Goal: Entertainment & Leisure: Consume media (video, audio)

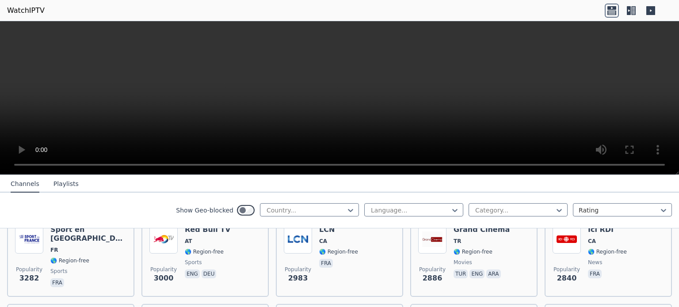
scroll to position [289, 0]
click at [351, 208] on icon at bounding box center [350, 210] width 9 height 9
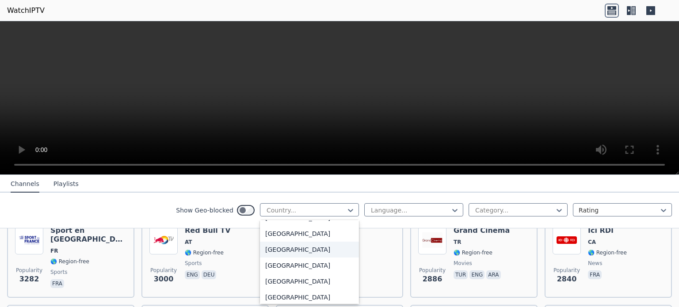
scroll to position [236, 0]
click at [297, 262] on div "[GEOGRAPHIC_DATA]" at bounding box center [309, 264] width 99 height 16
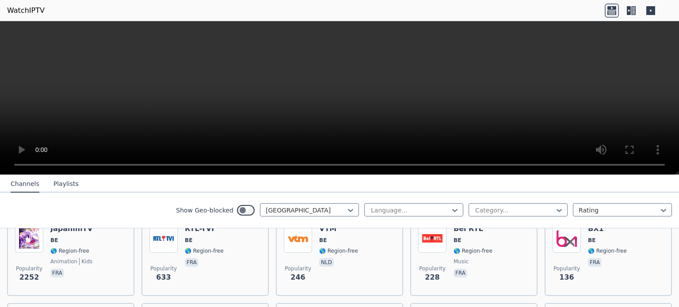
scroll to position [118, 0]
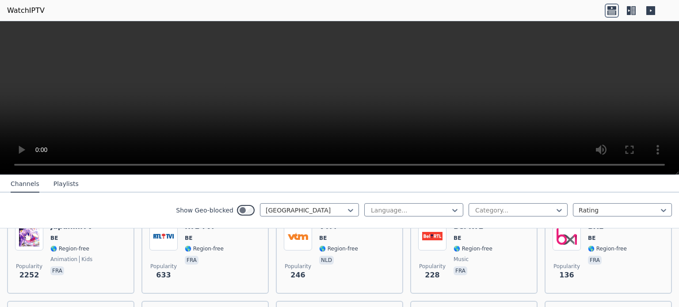
click at [297, 263] on span "Popularity" at bounding box center [298, 266] width 27 height 7
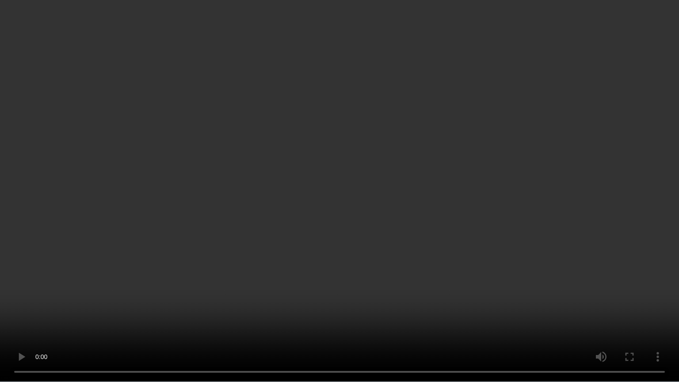
click at [601, 172] on video at bounding box center [339, 191] width 679 height 382
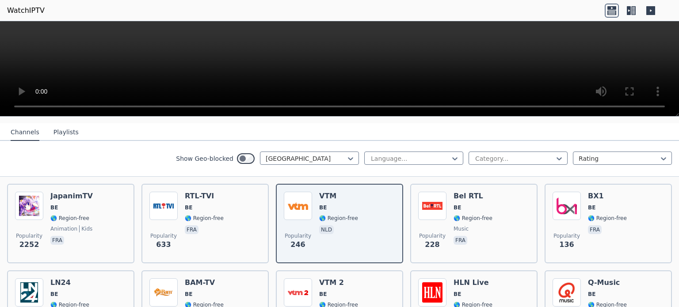
scroll to position [93, 0]
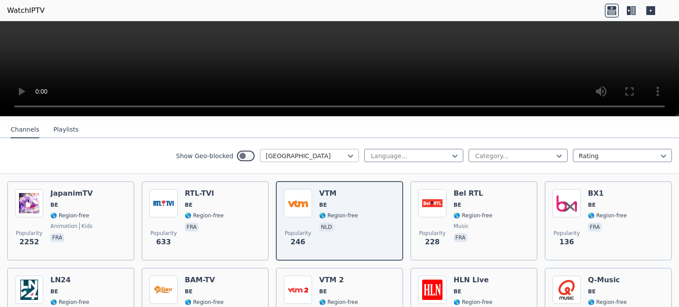
click at [340, 152] on div at bounding box center [306, 156] width 80 height 9
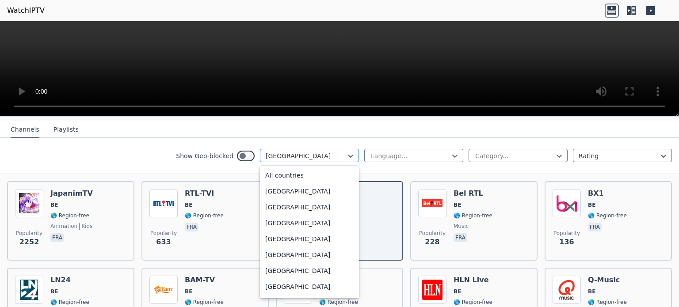
scroll to position [161, 0]
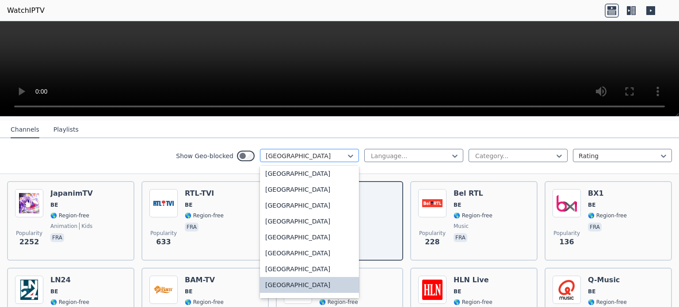
click at [340, 152] on div at bounding box center [306, 156] width 80 height 9
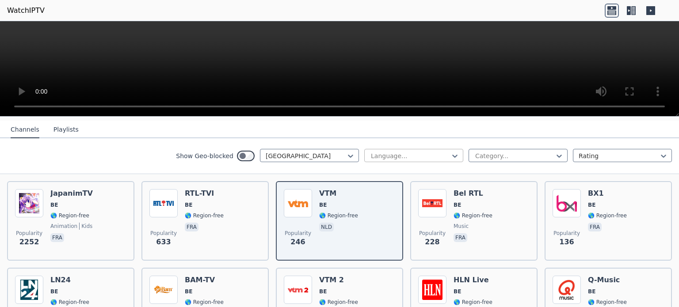
click at [390, 152] on div at bounding box center [410, 156] width 80 height 9
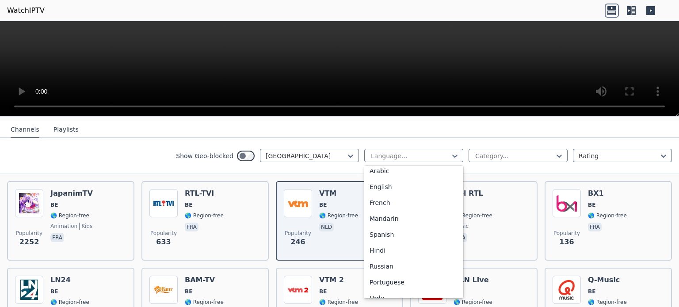
scroll to position [0, 0]
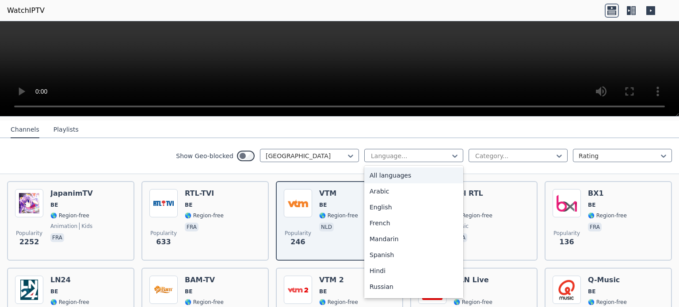
click at [468, 149] on div "Category..." at bounding box center [517, 155] width 99 height 13
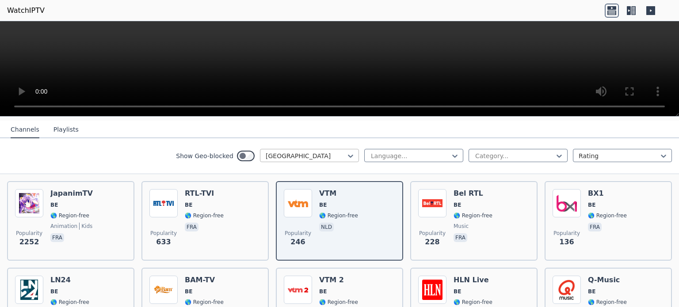
click at [293, 154] on div at bounding box center [306, 156] width 80 height 9
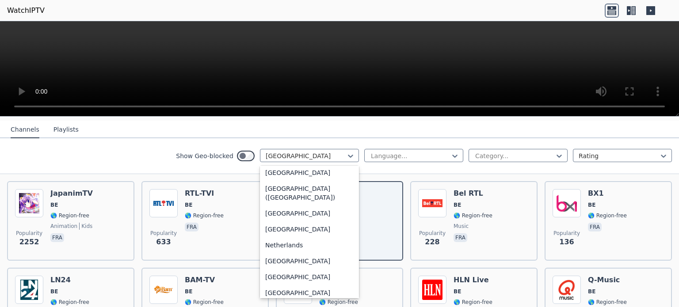
scroll to position [2040, 0]
click at [280, 247] on div "Netherlands" at bounding box center [309, 244] width 99 height 16
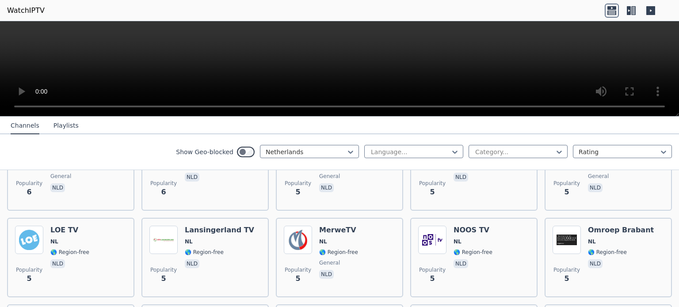
scroll to position [2049, 0]
click at [511, 155] on div at bounding box center [514, 152] width 80 height 9
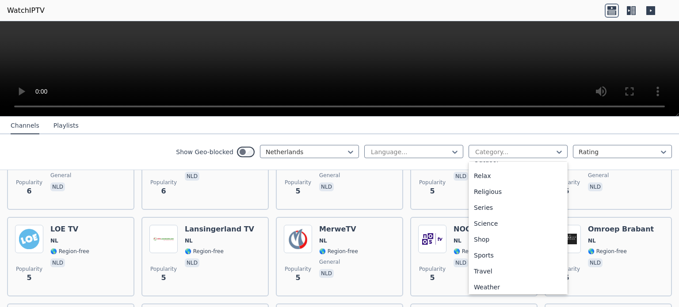
scroll to position [298, 0]
click at [482, 257] on div "Sports" at bounding box center [517, 255] width 99 height 16
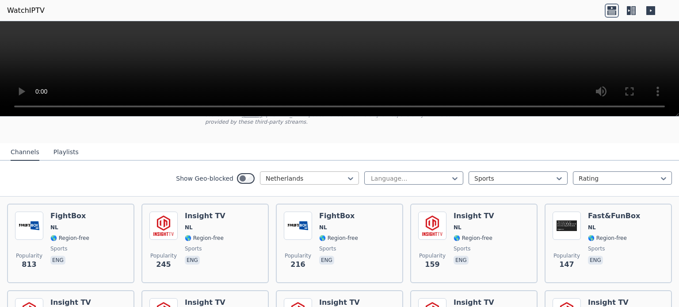
scroll to position [69, 0]
click at [331, 175] on div at bounding box center [306, 179] width 80 height 9
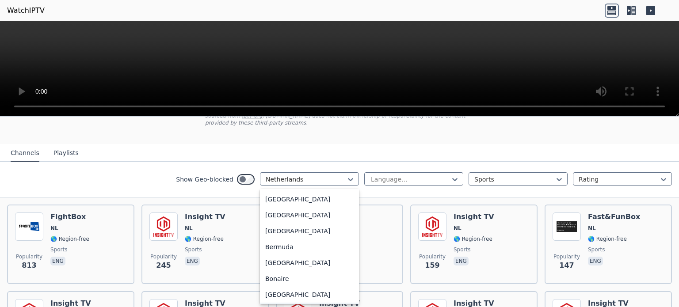
scroll to position [266, 0]
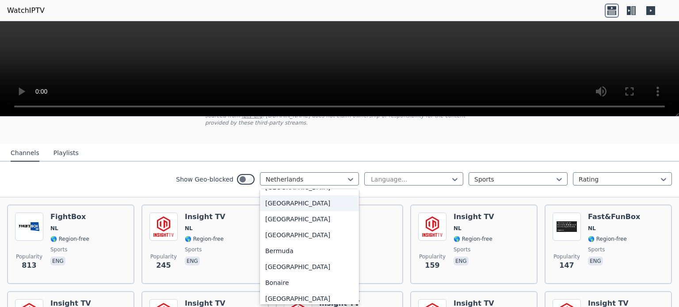
click at [320, 207] on div "[GEOGRAPHIC_DATA]" at bounding box center [309, 203] width 99 height 16
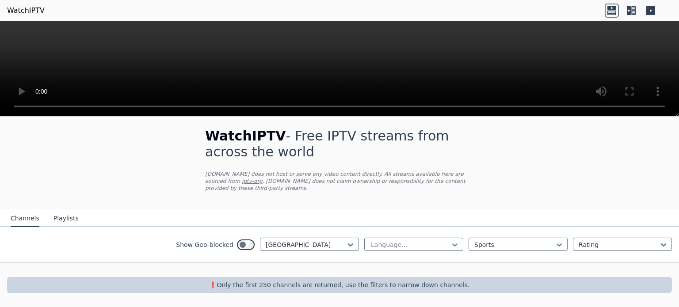
scroll to position [3, 0]
click at [58, 218] on button "Playlists" at bounding box center [65, 219] width 25 height 17
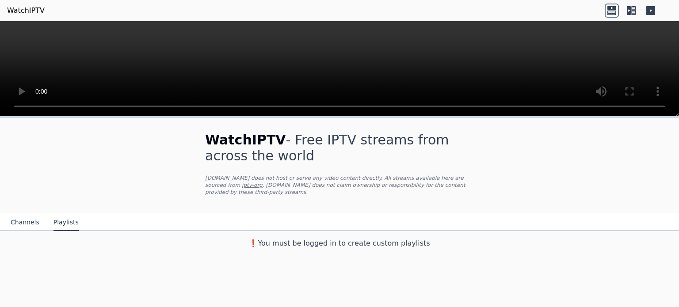
click at [300, 240] on h3 "❗️You must be logged in to create custom playlists" at bounding box center [339, 243] width 297 height 11
click at [343, 241] on h3 "❗️You must be logged in to create custom playlists" at bounding box center [339, 243] width 297 height 11
click at [627, 9] on icon at bounding box center [629, 10] width 4 height 9
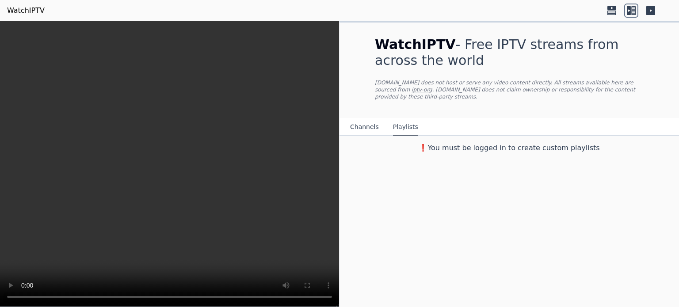
click at [369, 128] on button "Channels" at bounding box center [364, 127] width 29 height 17
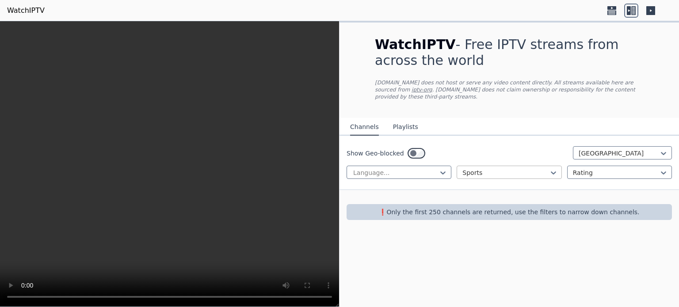
click at [510, 166] on div "Sports" at bounding box center [508, 172] width 105 height 13
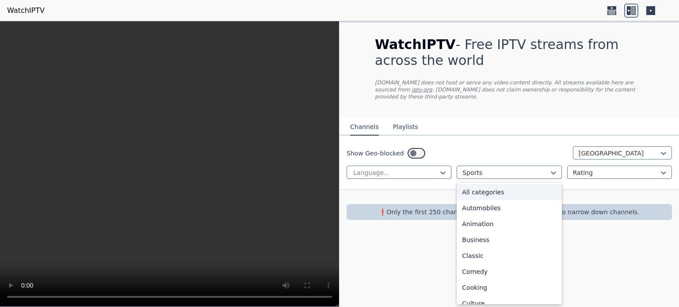
click at [502, 194] on div "All categories" at bounding box center [508, 192] width 105 height 16
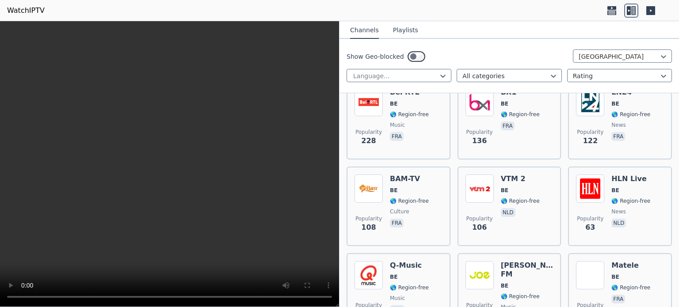
scroll to position [210, 0]
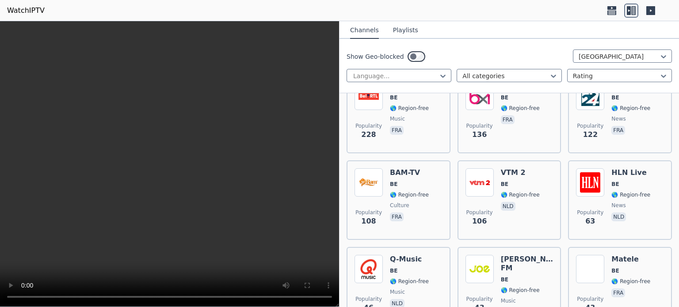
click at [502, 194] on span "🌎 Region-free" at bounding box center [520, 194] width 39 height 7
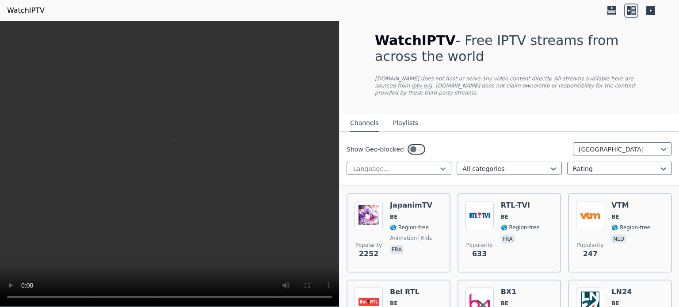
scroll to position [0, 0]
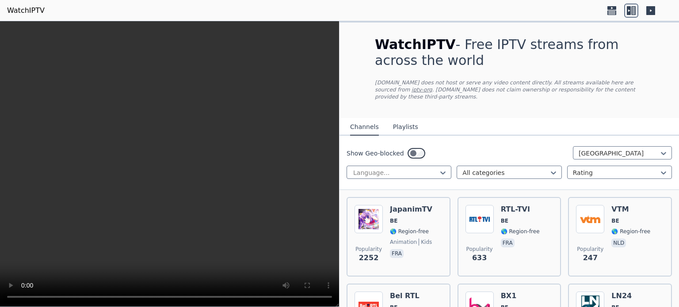
click at [25, 11] on link "WatchIPTV" at bounding box center [26, 10] width 38 height 11
click at [32, 13] on link "WatchIPTV" at bounding box center [26, 10] width 38 height 11
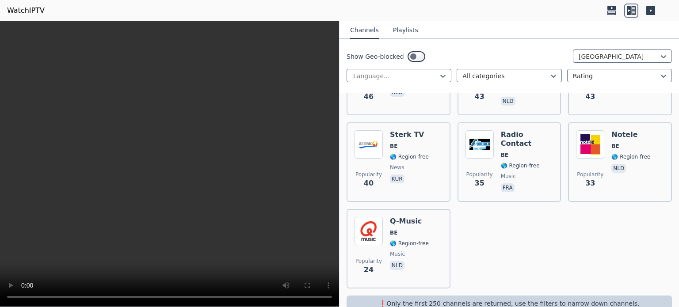
scroll to position [437, 0]
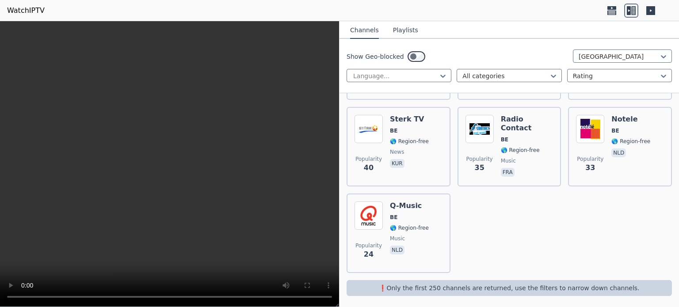
click at [453, 287] on p "❗️Only the first 250 channels are returned, use the filters to narrow down chan…" at bounding box center [509, 288] width 318 height 9
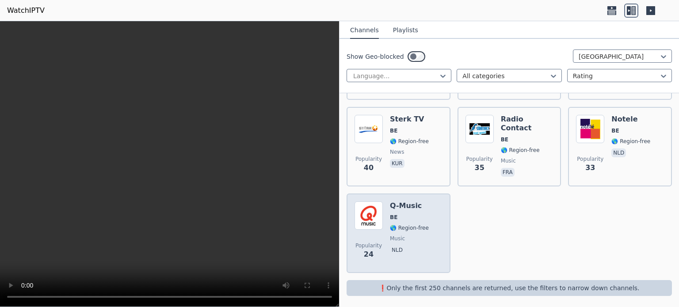
click at [406, 214] on span "BE" at bounding box center [409, 217] width 39 height 7
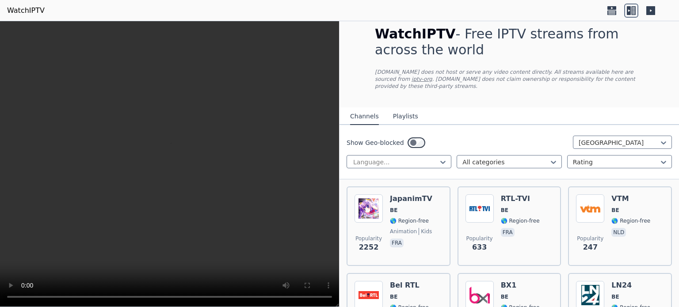
scroll to position [0, 0]
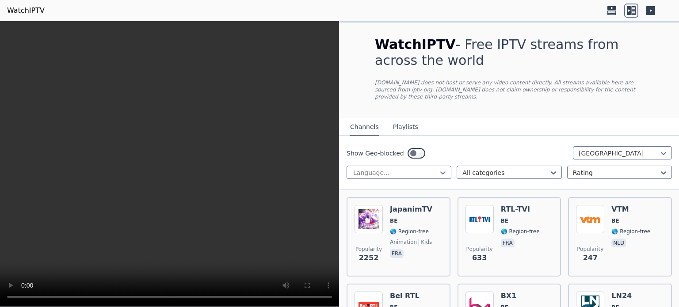
click at [399, 129] on button "Playlists" at bounding box center [405, 127] width 25 height 17
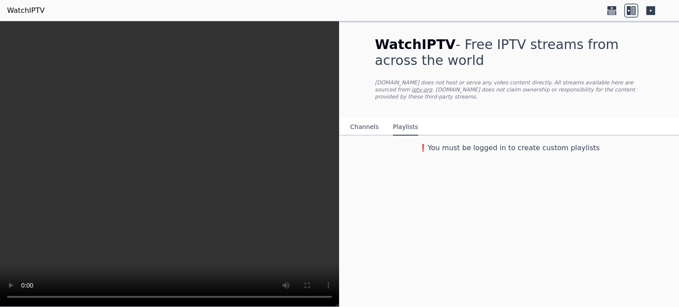
click at [361, 132] on button "Channels" at bounding box center [364, 127] width 29 height 17
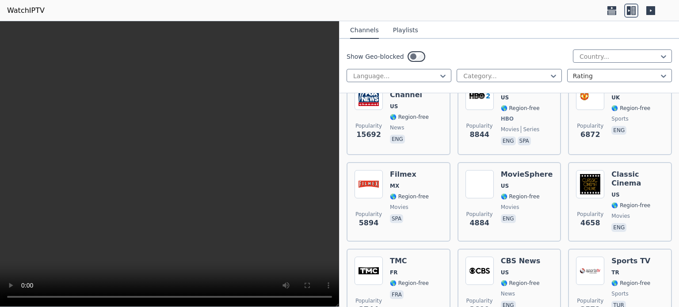
scroll to position [125, 0]
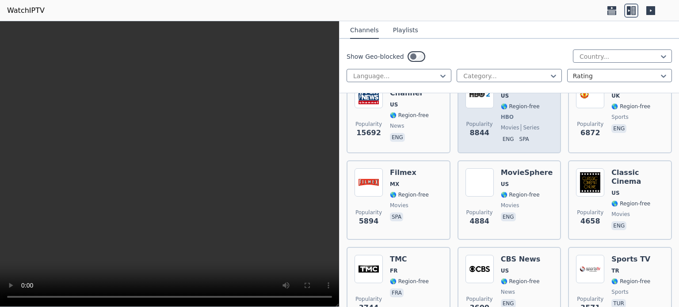
click at [471, 125] on span "Popularity" at bounding box center [479, 124] width 27 height 7
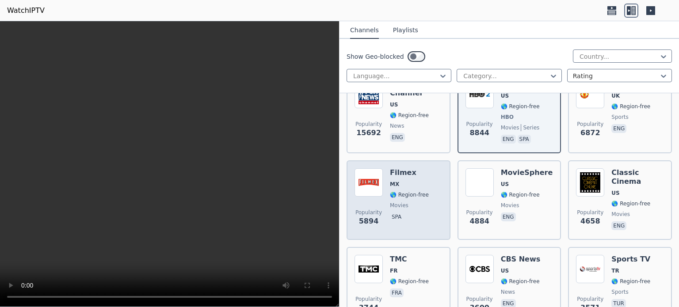
click at [386, 164] on div "Popularity 5894 Filmex MX 🌎 Region-free movies spa" at bounding box center [398, 200] width 104 height 80
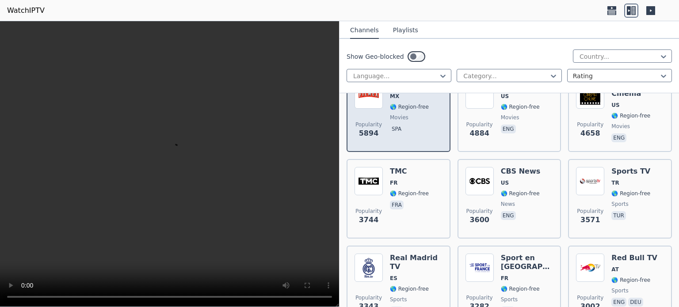
scroll to position [213, 0]
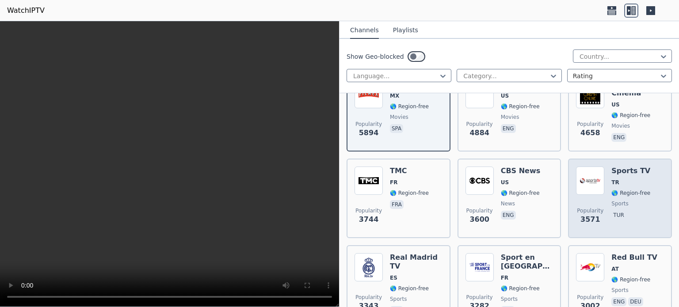
click at [585, 182] on img at bounding box center [590, 181] width 28 height 28
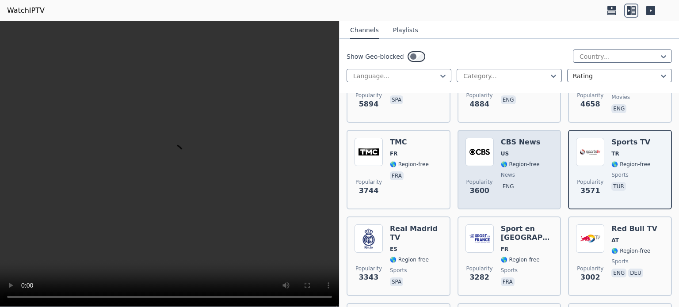
scroll to position [243, 0]
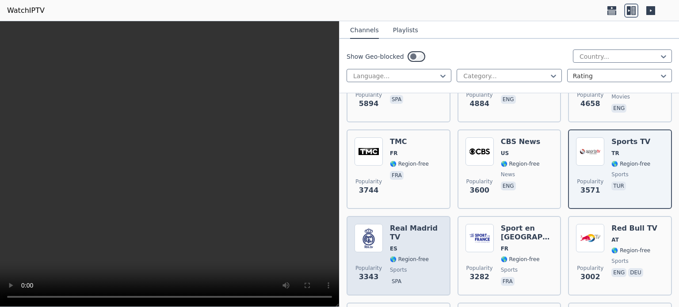
click at [416, 243] on div "Real Madrid TV ES 🌎 Region-free sports spa" at bounding box center [416, 256] width 53 height 64
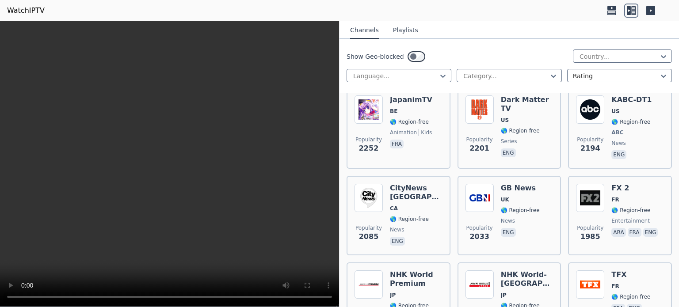
scroll to position [719, 0]
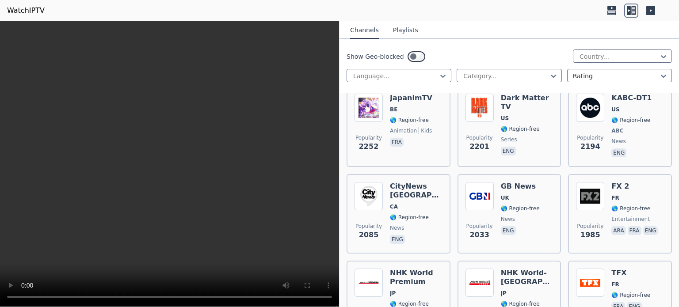
click at [399, 34] on button "Playlists" at bounding box center [405, 30] width 25 height 17
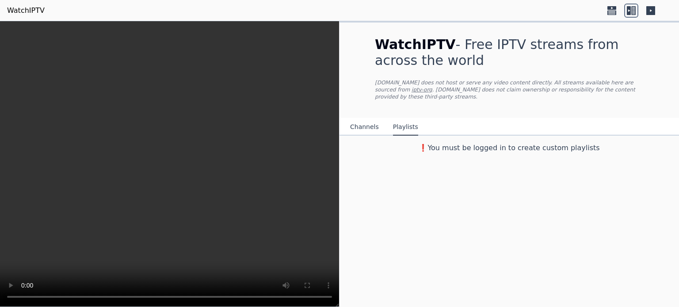
scroll to position [0, 0]
click at [535, 150] on h3 "❗️You must be logged in to create custom playlists" at bounding box center [509, 148] width 297 height 11
click at [547, 148] on h3 "❗️You must be logged in to create custom playlists" at bounding box center [509, 148] width 297 height 11
click at [471, 149] on h3 "❗️You must be logged in to create custom playlists" at bounding box center [509, 148] width 297 height 11
